Goal: Information Seeking & Learning: Find specific fact

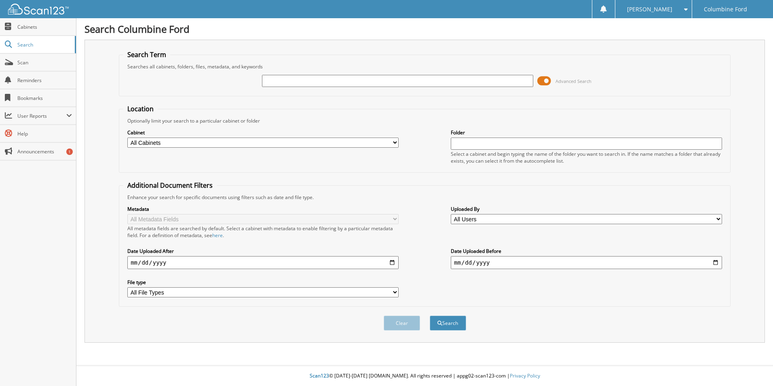
click at [273, 83] on input "text" at bounding box center [397, 81] width 271 height 12
type input "[PERSON_NAME]"
click at [430, 315] on button "Search" at bounding box center [448, 322] width 36 height 15
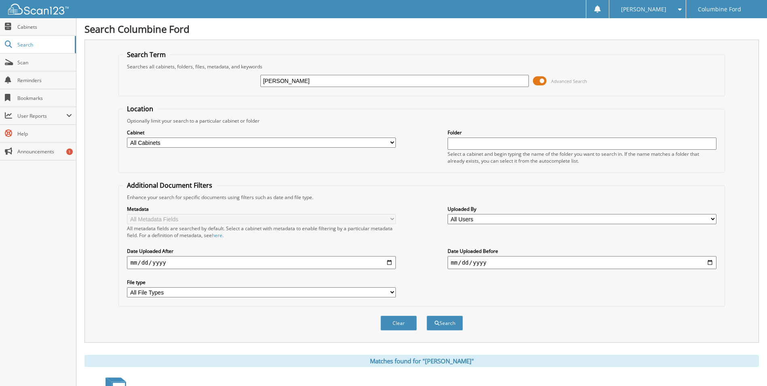
click at [537, 80] on span at bounding box center [540, 81] width 14 height 12
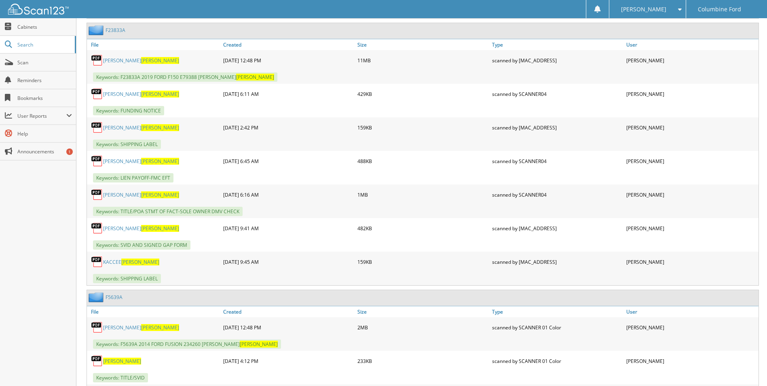
scroll to position [1670, 0]
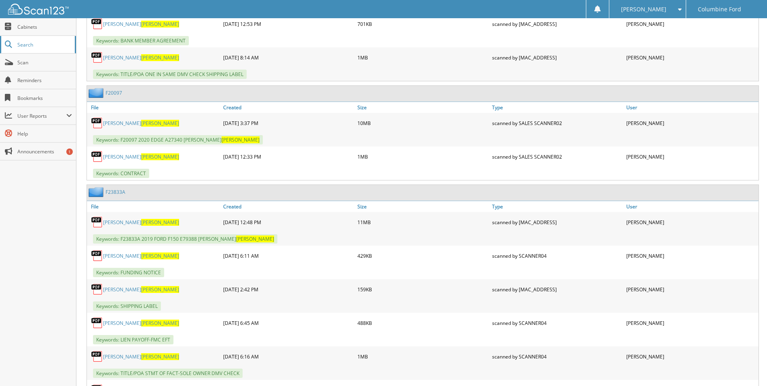
click at [31, 51] on link "Search" at bounding box center [38, 44] width 76 height 17
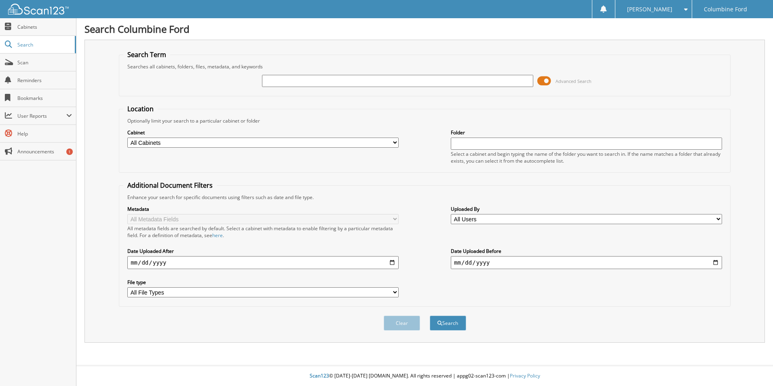
click at [282, 80] on input "text" at bounding box center [397, 81] width 271 height 12
type input "c06165"
click at [430, 315] on button "Search" at bounding box center [448, 322] width 36 height 15
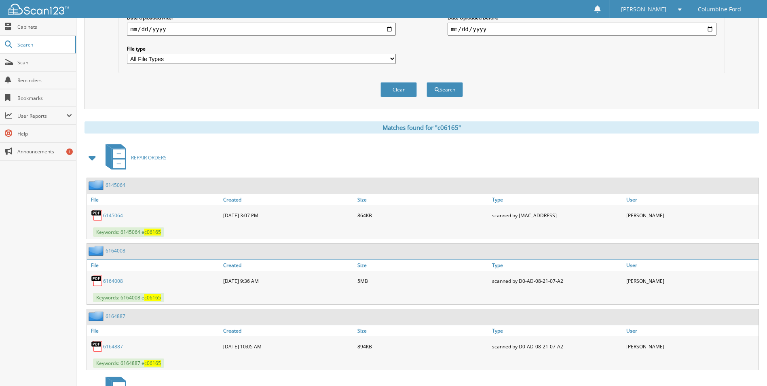
scroll to position [299, 0]
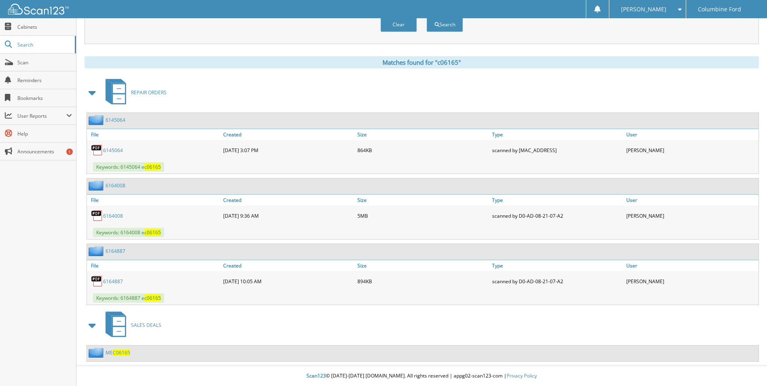
click at [121, 354] on span "C06165" at bounding box center [121, 352] width 17 height 7
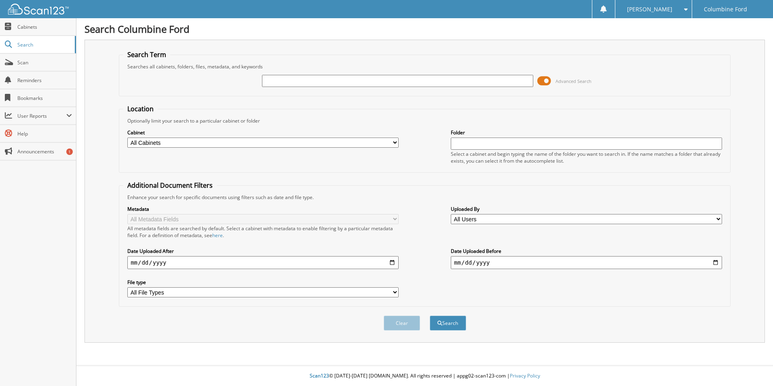
click at [298, 80] on input "text" at bounding box center [397, 81] width 271 height 12
type input "c15053"
click at [430, 315] on button "Search" at bounding box center [448, 322] width 36 height 15
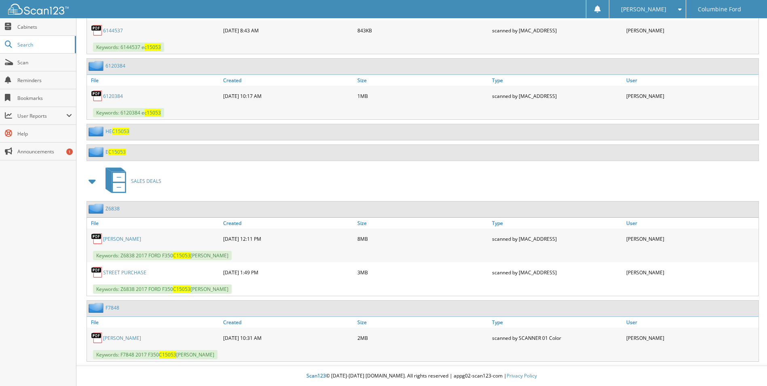
scroll to position [812, 0]
click at [119, 336] on link "PAUL GARCIA" at bounding box center [122, 338] width 38 height 7
drag, startPoint x: 29, startPoint y: 45, endPoint x: 122, endPoint y: 42, distance: 93.5
click at [29, 45] on span "Search" at bounding box center [43, 44] width 53 height 7
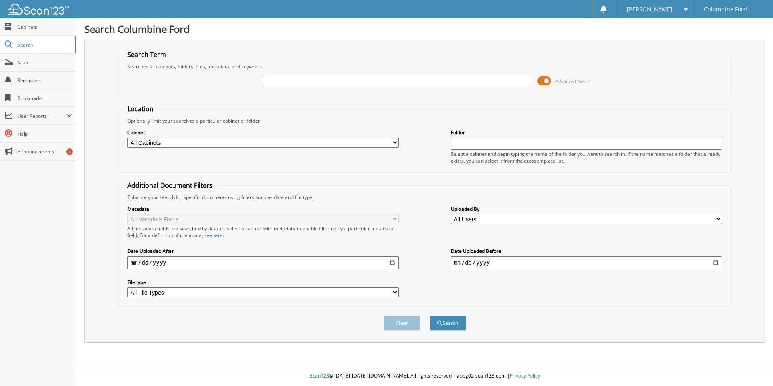
click at [328, 80] on input "text" at bounding box center [397, 81] width 271 height 12
type input "d5603.2"
click at [430, 315] on button "Search" at bounding box center [448, 322] width 36 height 15
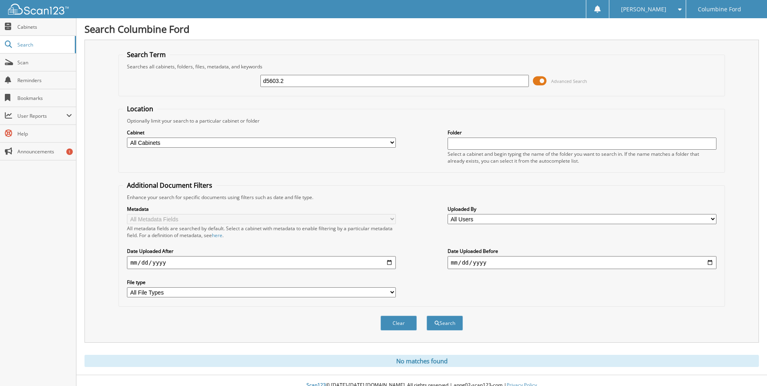
click at [280, 79] on input "d5603.2" at bounding box center [394, 81] width 269 height 12
type input "d56032"
click at [427, 315] on button "Search" at bounding box center [445, 322] width 36 height 15
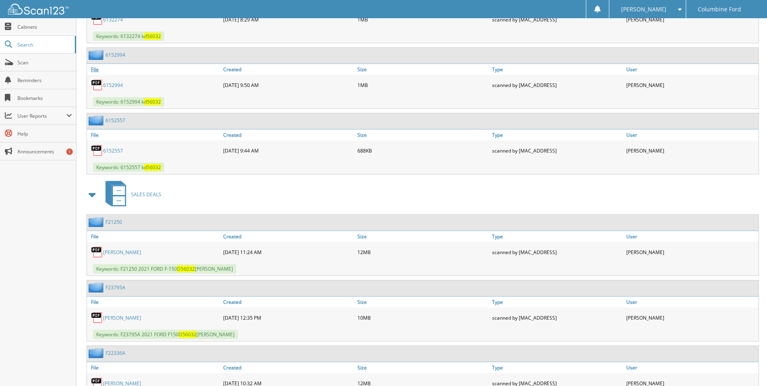
scroll to position [1497, 0]
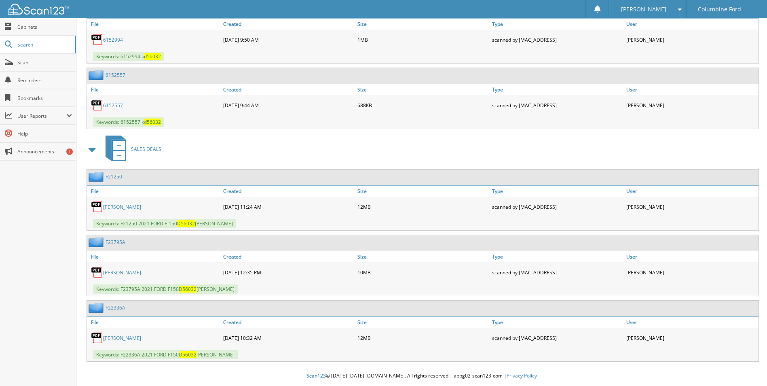
click at [124, 207] on link "BERNARD DOYLE" at bounding box center [122, 206] width 38 height 7
click at [24, 40] on link "Search" at bounding box center [38, 44] width 76 height 17
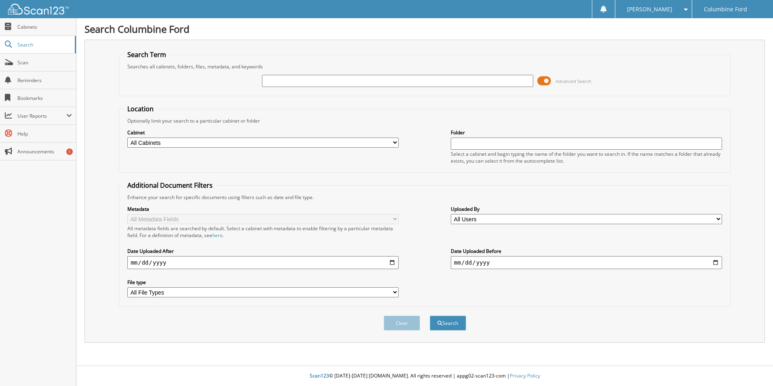
click at [286, 80] on input "text" at bounding box center [397, 81] width 271 height 12
type input "linn"
click at [430, 315] on button "Search" at bounding box center [448, 322] width 36 height 15
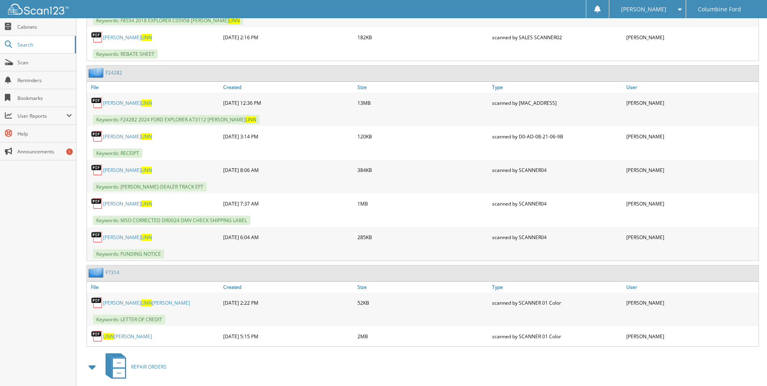
scroll to position [283, 0]
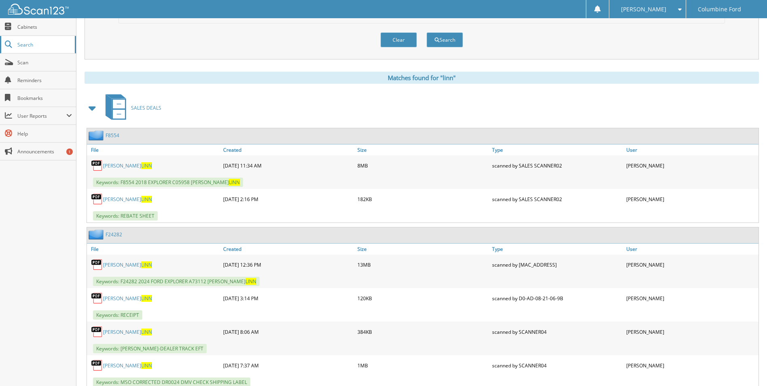
click at [32, 45] on span "Search" at bounding box center [43, 44] width 53 height 7
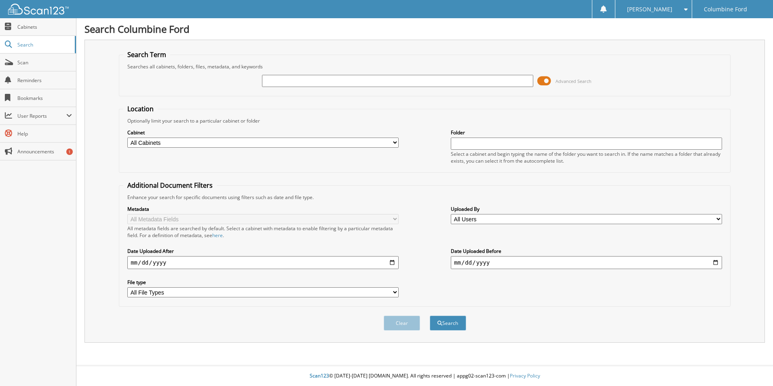
click at [356, 80] on input "text" at bounding box center [397, 81] width 271 height 12
type input "f8554"
click at [430, 315] on button "Search" at bounding box center [448, 322] width 36 height 15
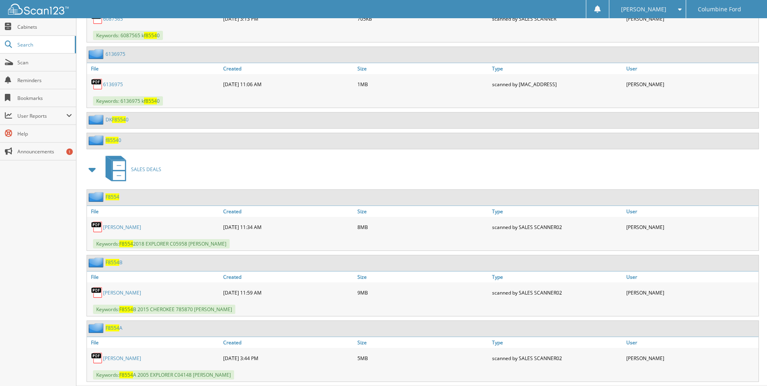
scroll to position [1539, 0]
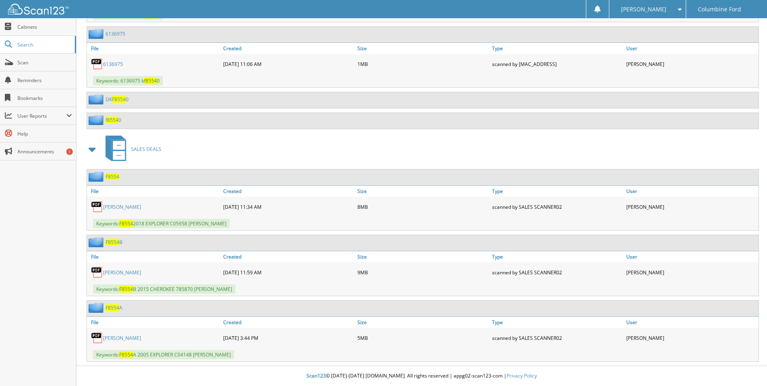
click at [125, 206] on link "[PERSON_NAME]" at bounding box center [122, 206] width 38 height 7
